Goal: Task Accomplishment & Management: Use online tool/utility

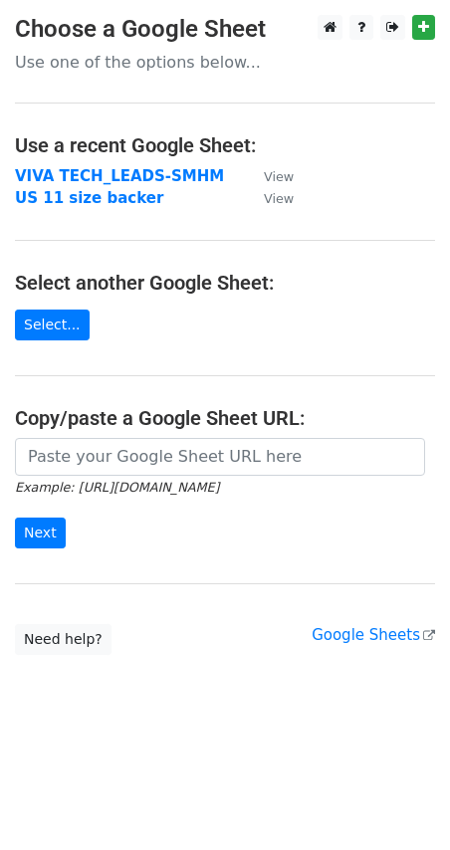
click at [146, 175] on strong "VIVA TECH_LEADS-SMHM" at bounding box center [119, 176] width 209 height 18
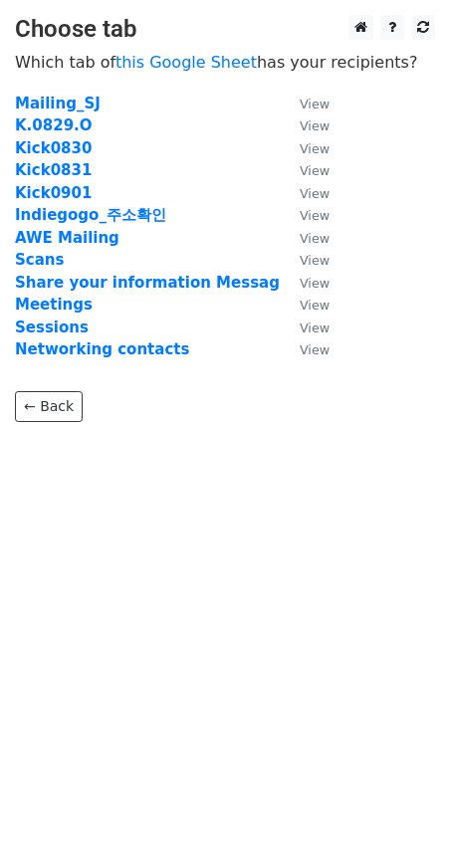
click at [60, 146] on strong "Kick0830" at bounding box center [53, 148] width 77 height 18
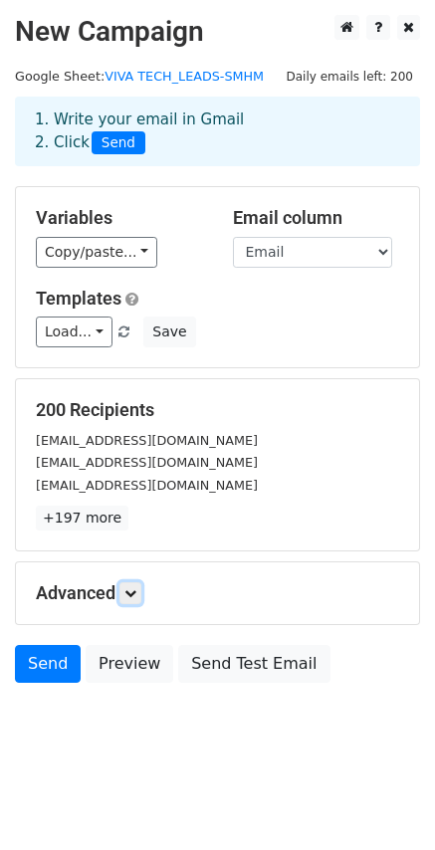
click at [133, 598] on icon at bounding box center [130, 593] width 12 height 12
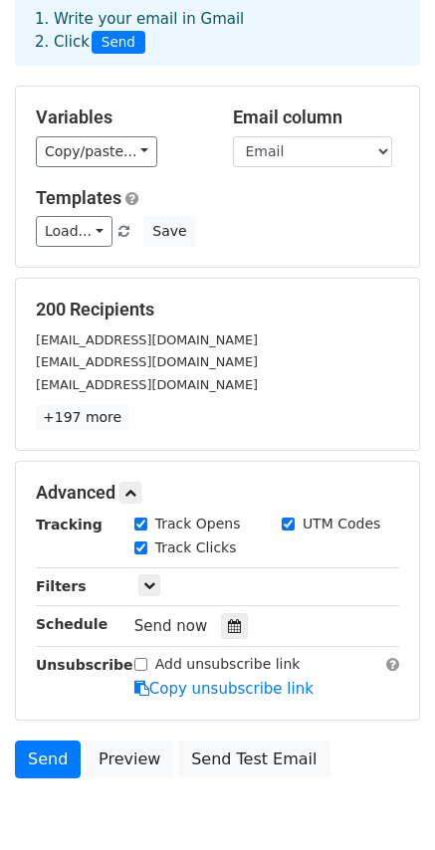
scroll to position [197, 0]
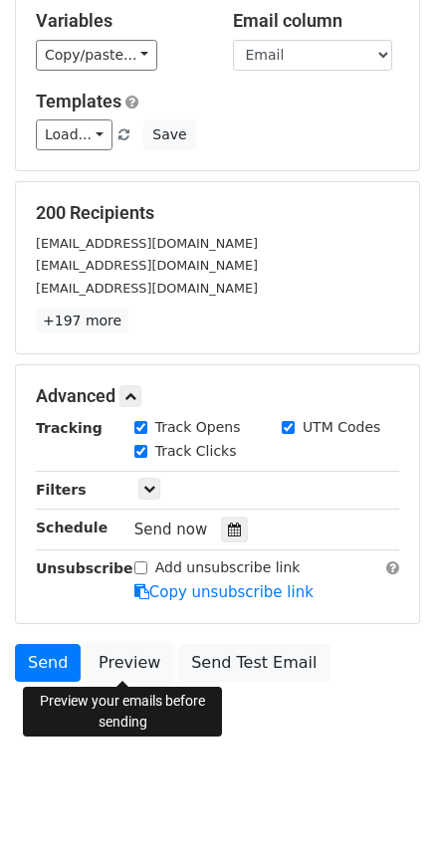
click at [136, 663] on link "Preview" at bounding box center [130, 663] width 88 height 38
click at [120, 659] on link "Preview" at bounding box center [130, 663] width 88 height 38
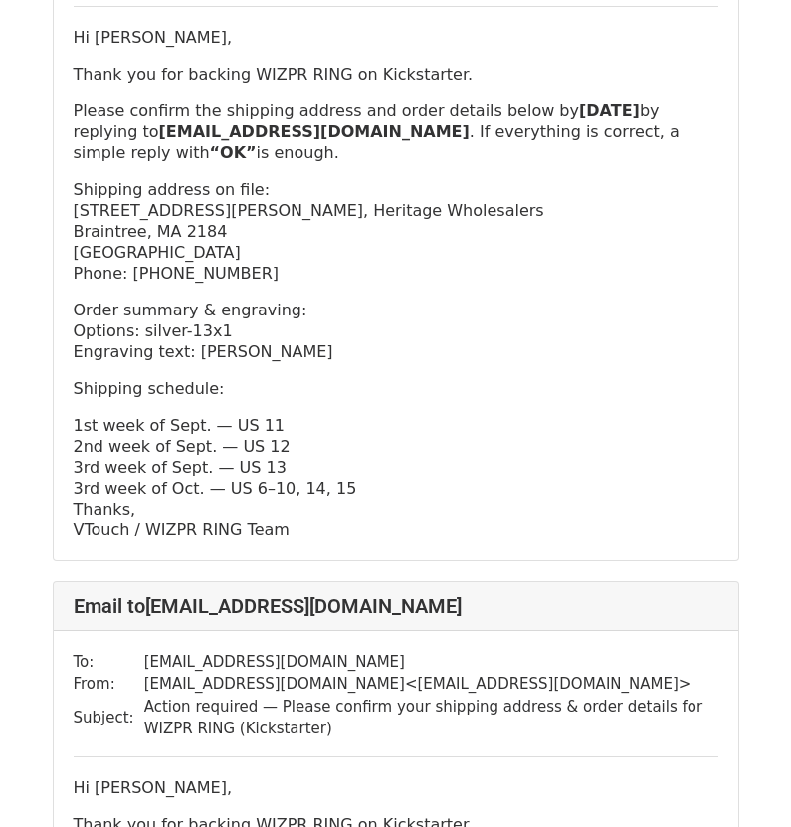
scroll to position [1294, 0]
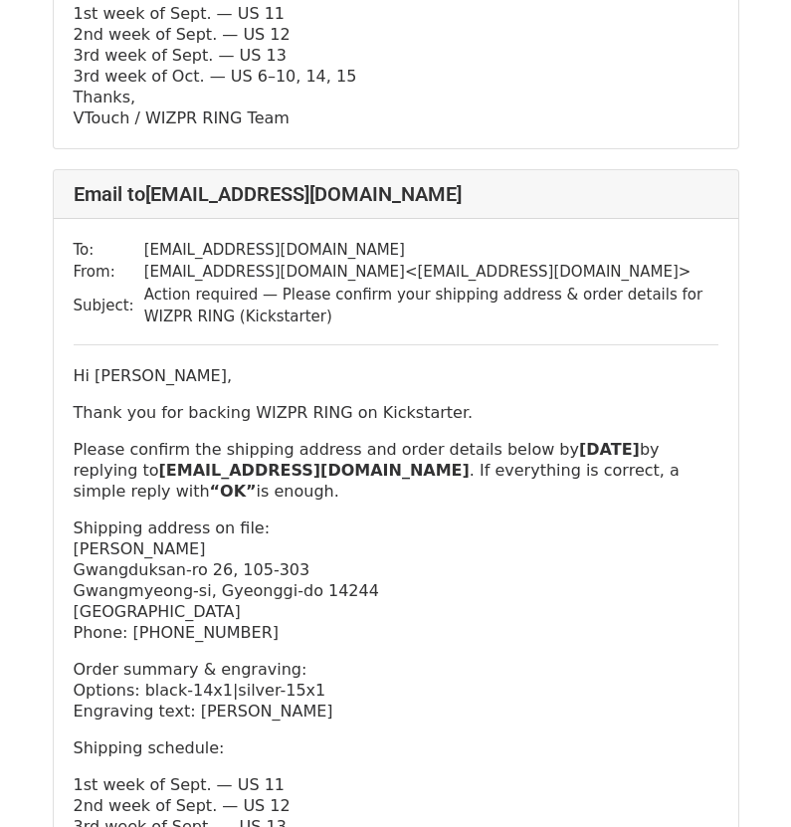
scroll to position [2290, 0]
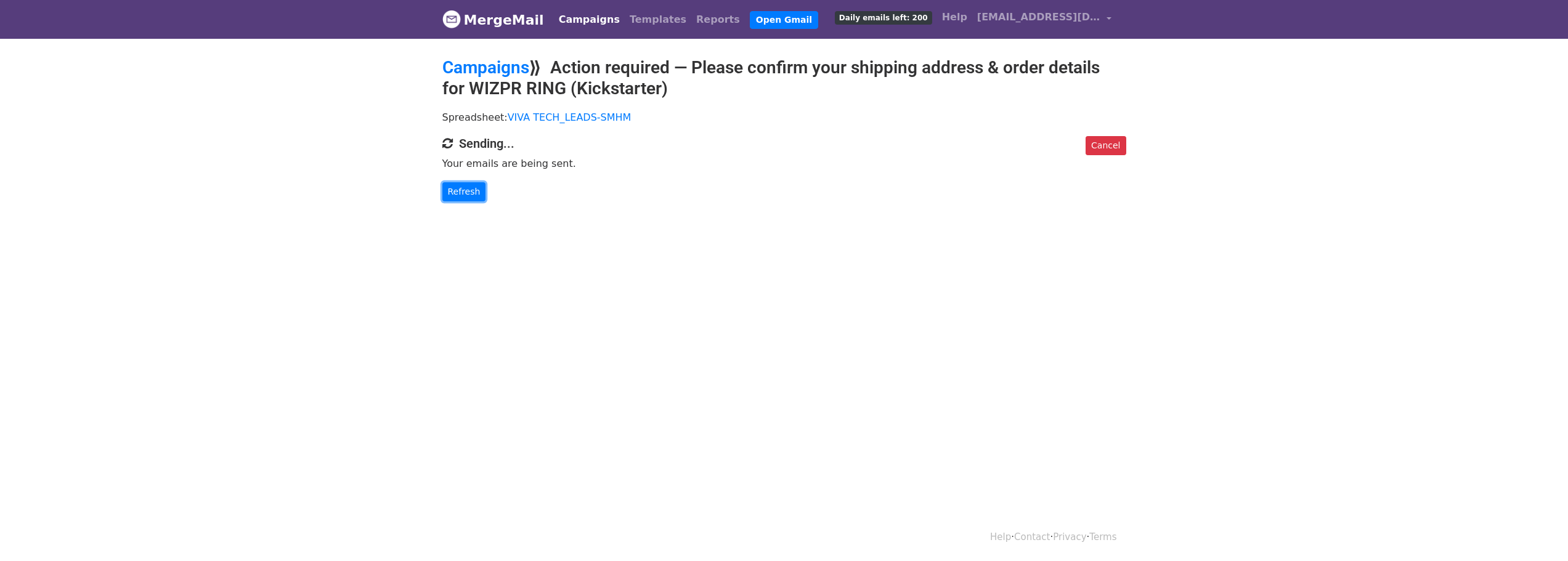
click at [457, 191] on link "Refresh" at bounding box center [464, 192] width 44 height 19
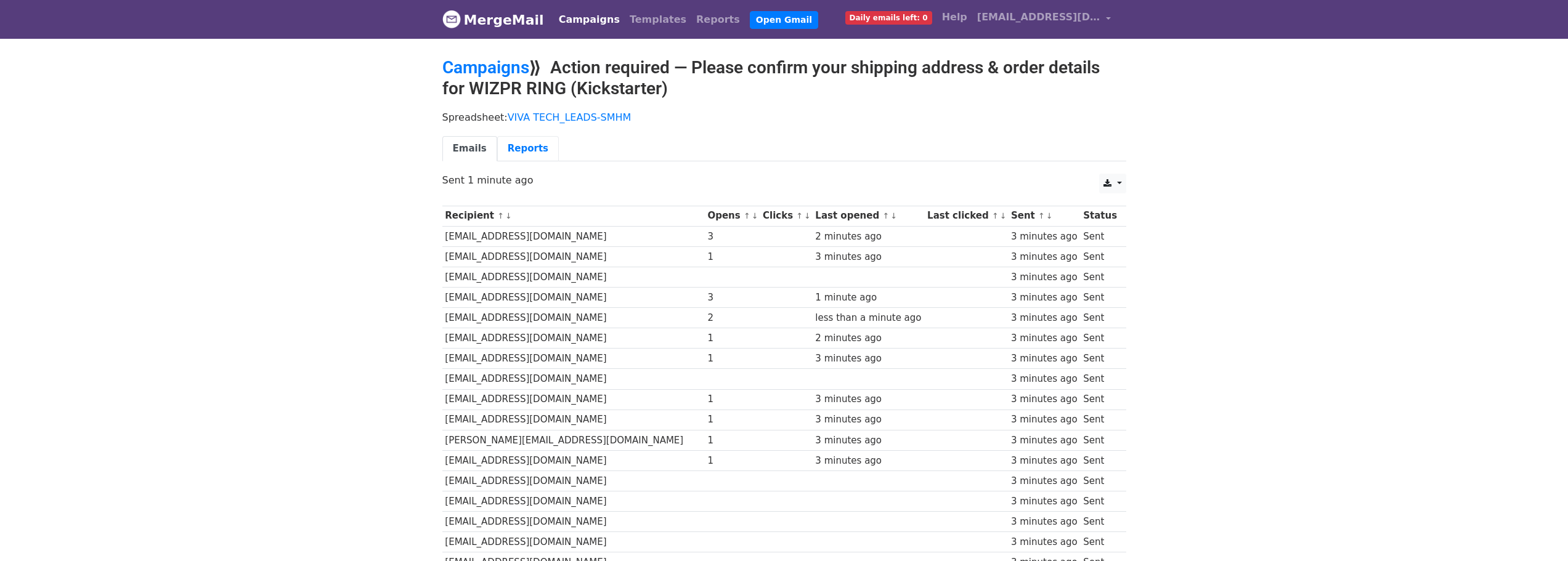
click at [517, 152] on link "Reports" at bounding box center [528, 148] width 62 height 25
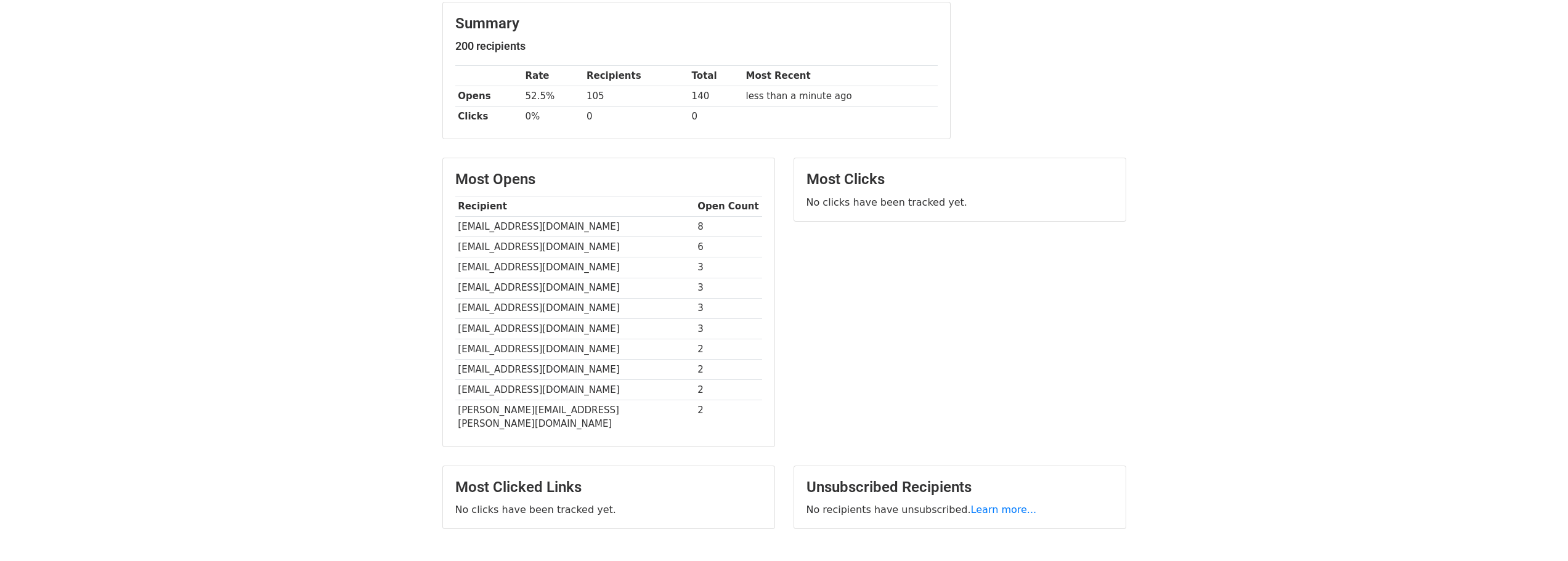
scroll to position [185, 0]
